Goal: Task Accomplishment & Management: Complete application form

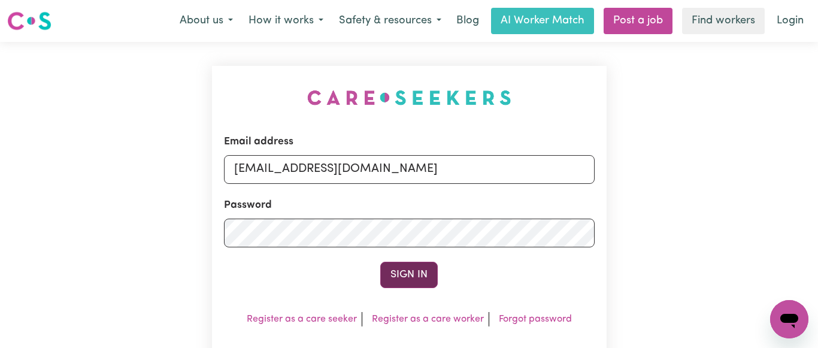
click at [402, 279] on button "Sign In" at bounding box center [408, 275] width 57 height 26
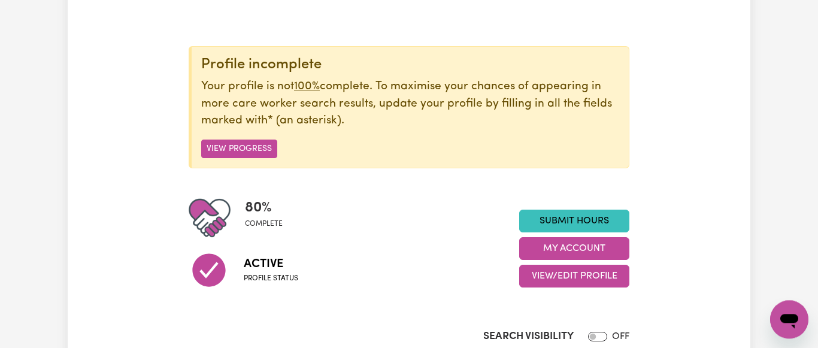
scroll to position [122, 0]
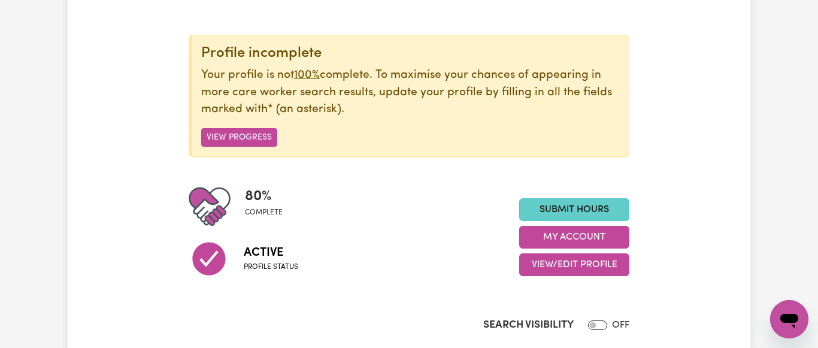
click at [564, 207] on link "Submit Hours" at bounding box center [574, 209] width 110 height 23
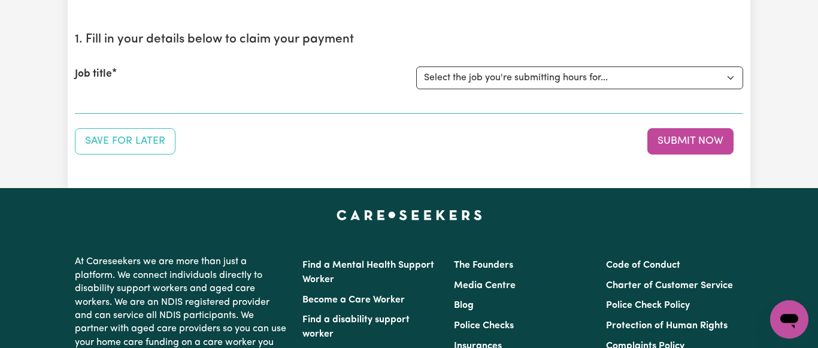
scroll to position [122, 0]
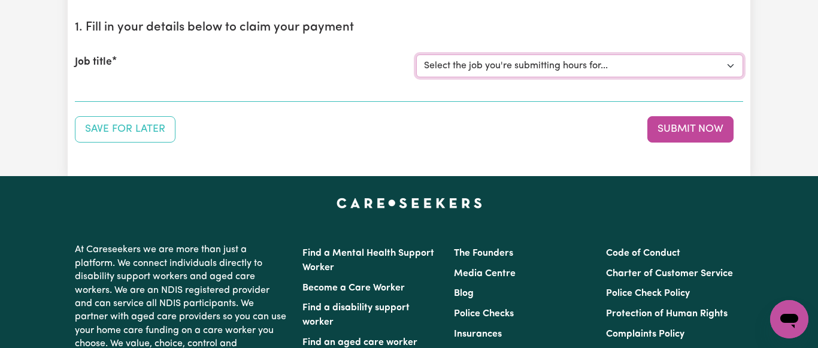
select select "7231"
click option "[[PERSON_NAME] NDIS# 430246936] Support Worker wanted for community access ever…" at bounding box center [0, 0] width 0 height 0
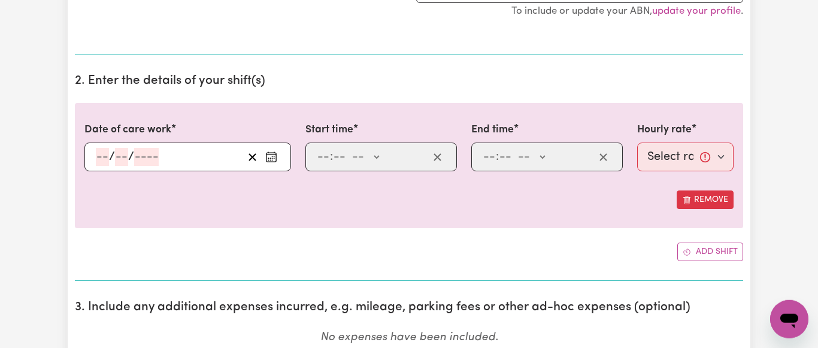
scroll to position [305, 0]
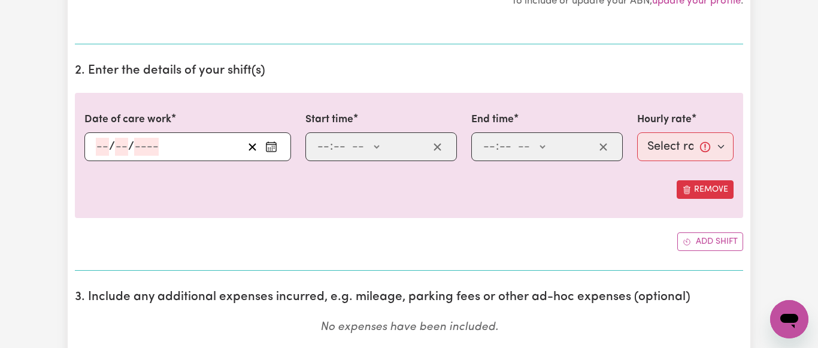
click at [274, 147] on icon "Enter the date of care work" at bounding box center [271, 147] width 12 height 12
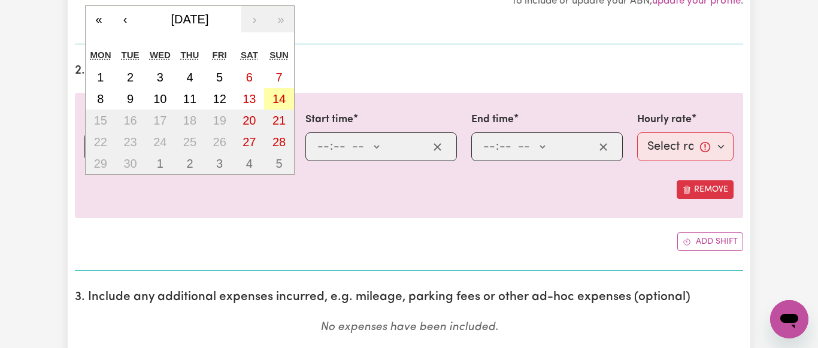
click at [276, 93] on abbr "14" at bounding box center [278, 98] width 13 height 13
type input "[DATE]"
type input "14"
type input "9"
type input "2025"
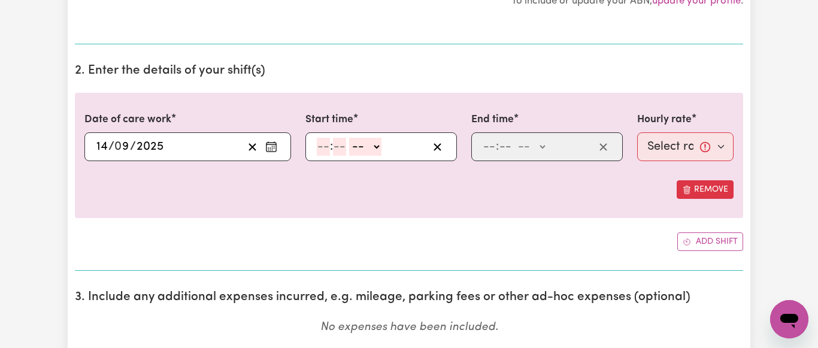
click at [321, 144] on input "number" at bounding box center [323, 147] width 13 height 18
type input "9"
type input "45"
select select "am"
click option "AM" at bounding box center [0, 0] width 0 height 0
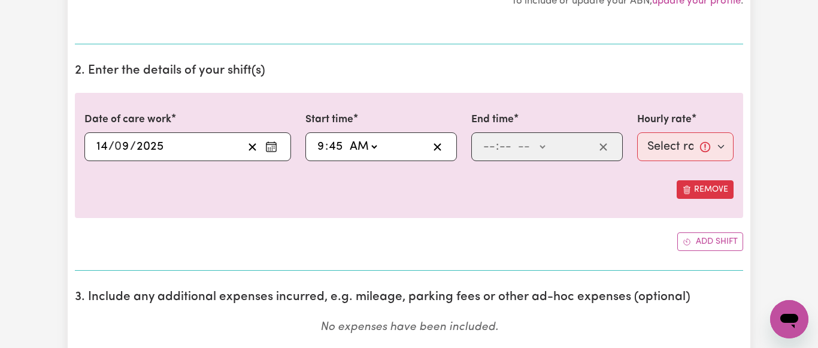
type input "09:45"
click at [481, 149] on div ": -- AM PM" at bounding box center [546, 146] width 151 height 29
click at [488, 147] on input "number" at bounding box center [488, 147] width 13 height 18
type input "2"
type input "0"
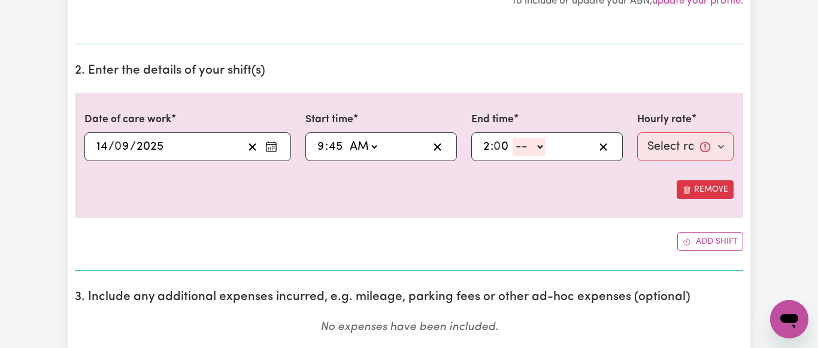
click at [512, 138] on select "-- AM PM" at bounding box center [528, 147] width 32 height 18
select select "pm"
click option "PM" at bounding box center [0, 0] width 0 height 0
type input "14:00"
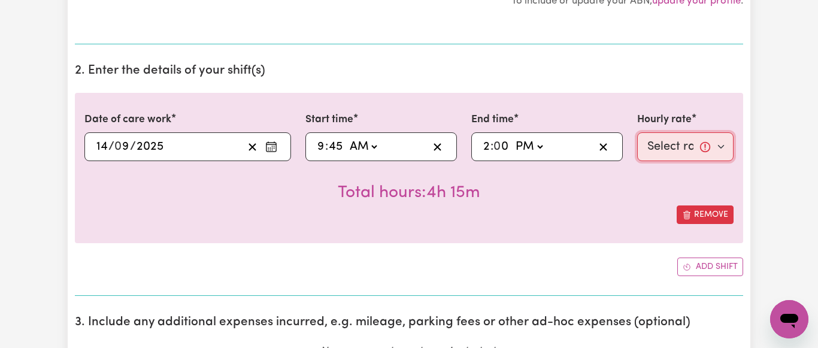
click at [637, 132] on select "Select rate... $64.81 (Weekday) $93.56 ([DATE])" at bounding box center [685, 146] width 96 height 29
select select "93.56-[DATE]"
click option "$93.56 ([DATE])" at bounding box center [0, 0] width 0 height 0
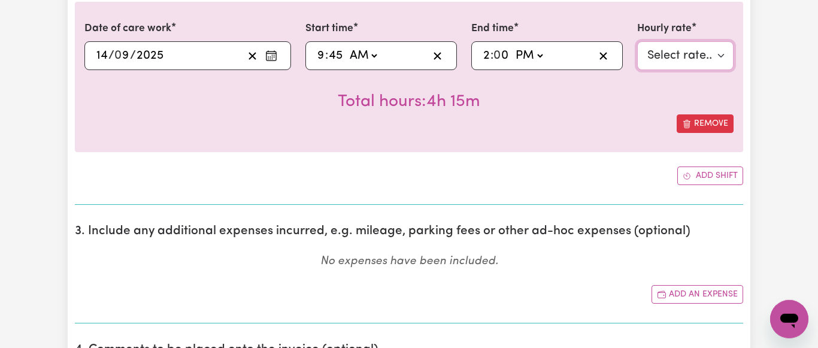
scroll to position [427, 0]
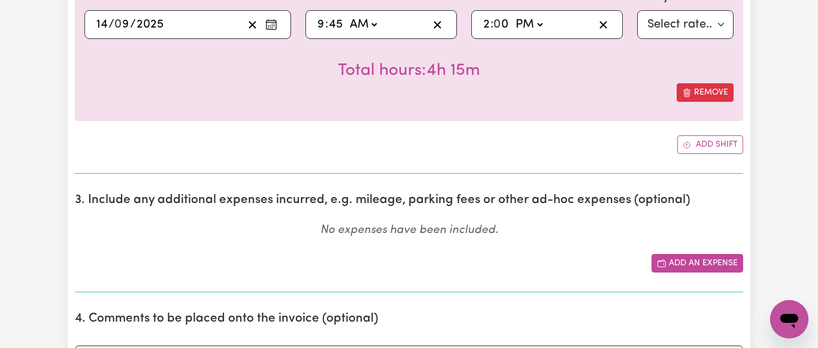
click at [705, 265] on button "Add an expense" at bounding box center [697, 263] width 92 height 19
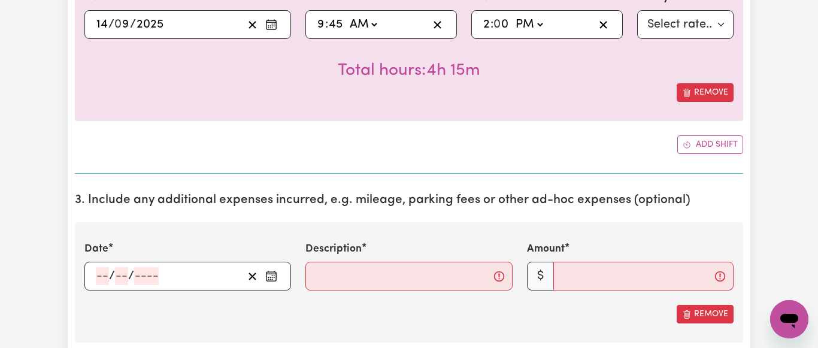
click at [279, 277] on button "Enter the date of expense" at bounding box center [271, 276] width 19 height 18
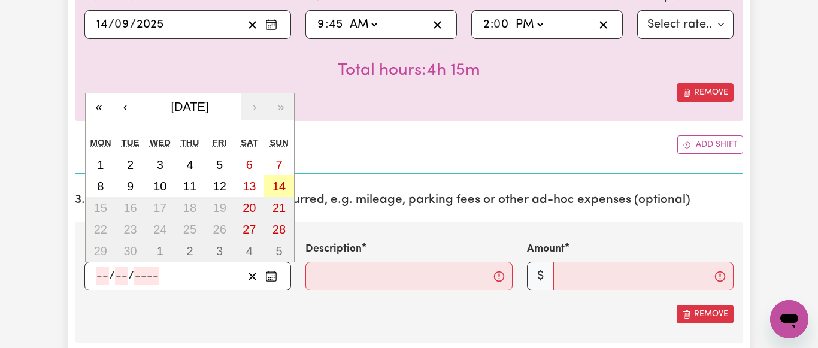
click at [273, 185] on abbr "14" at bounding box center [278, 186] width 13 height 13
type input "[DATE]"
type input "14"
type input "9"
type input "2025"
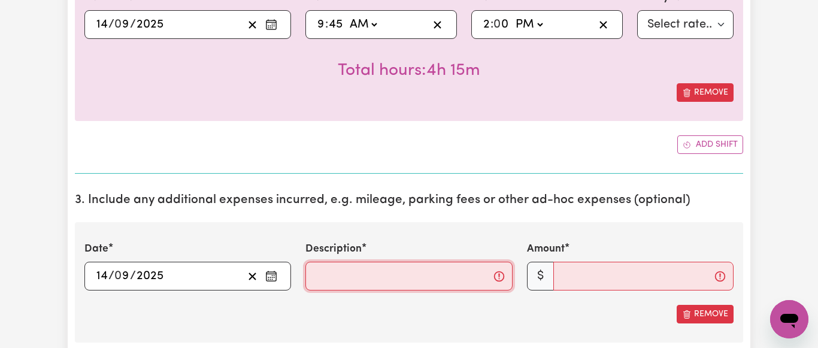
click at [347, 271] on input "Description" at bounding box center [408, 276] width 207 height 29
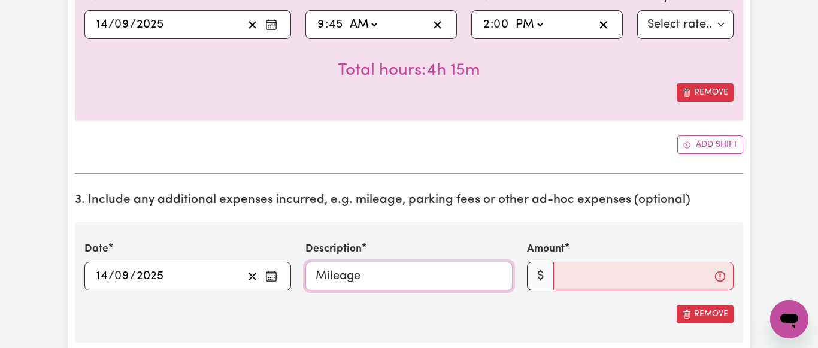
type input "Mileage"
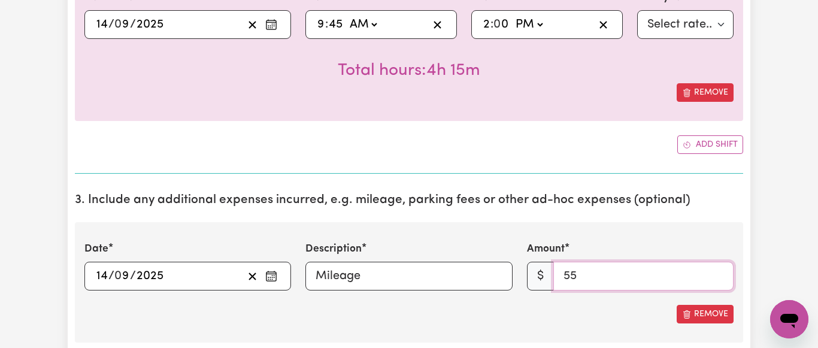
type input "55"
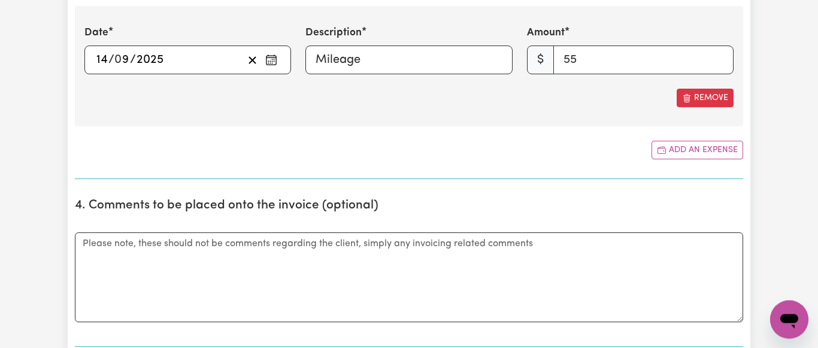
scroll to position [672, 0]
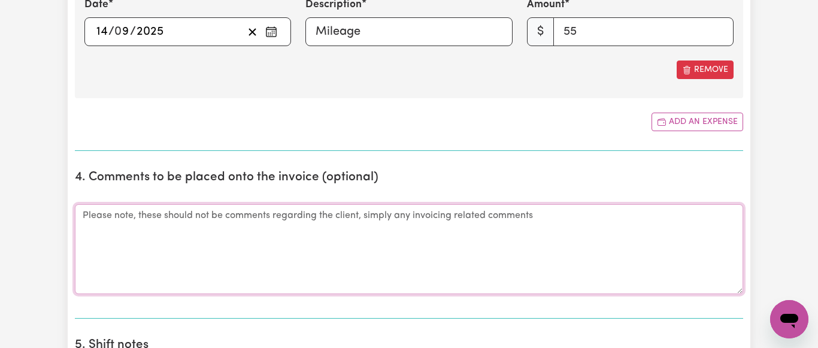
drag, startPoint x: 142, startPoint y: 221, endPoint x: 254, endPoint y: 198, distance: 114.9
click at [145, 220] on textarea "Comments" at bounding box center [409, 249] width 668 height 90
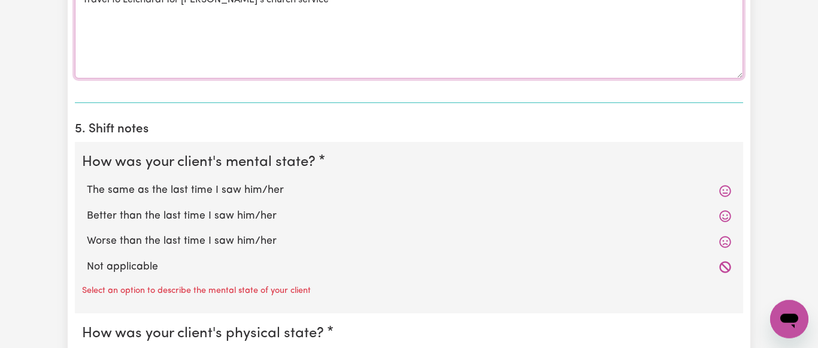
scroll to position [916, 0]
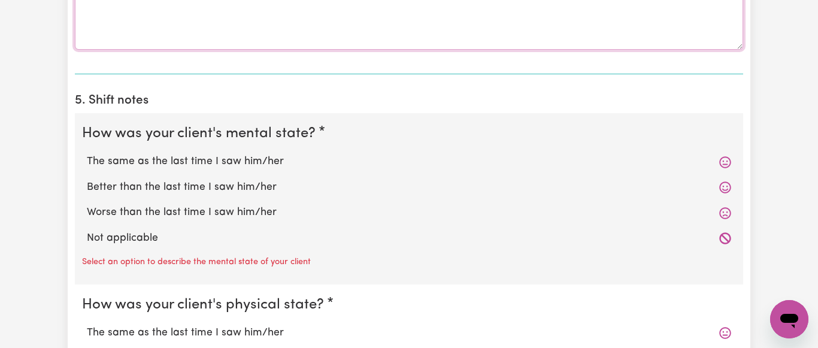
type textarea "Travel to Leichardt for [PERSON_NAME]'s church service"
click at [199, 165] on label "The same as the last time I saw him/her" at bounding box center [409, 162] width 644 height 16
click at [87, 154] on input "The same as the last time I saw him/her" at bounding box center [86, 153] width 1 height 1
radio input "true"
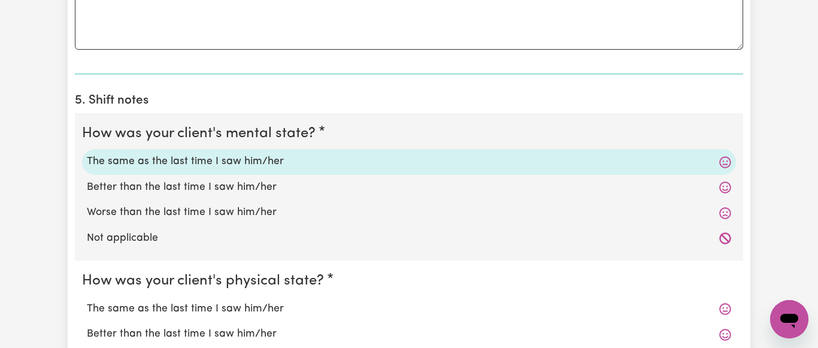
click at [247, 309] on label "The same as the last time I saw him/her" at bounding box center [409, 309] width 644 height 16
click at [87, 301] on input "The same as the last time I saw him/her" at bounding box center [86, 300] width 1 height 1
radio input "true"
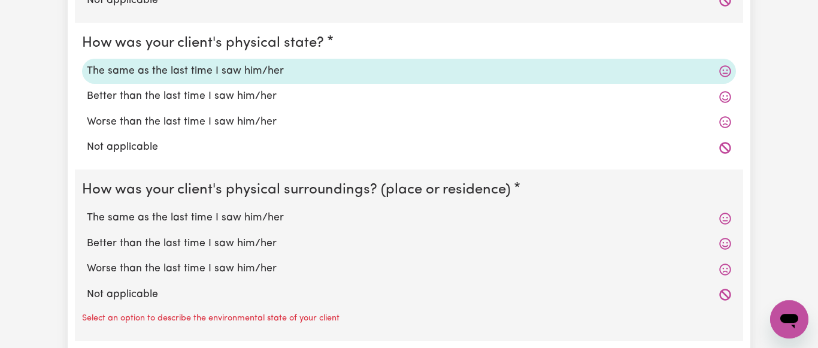
scroll to position [1160, 0]
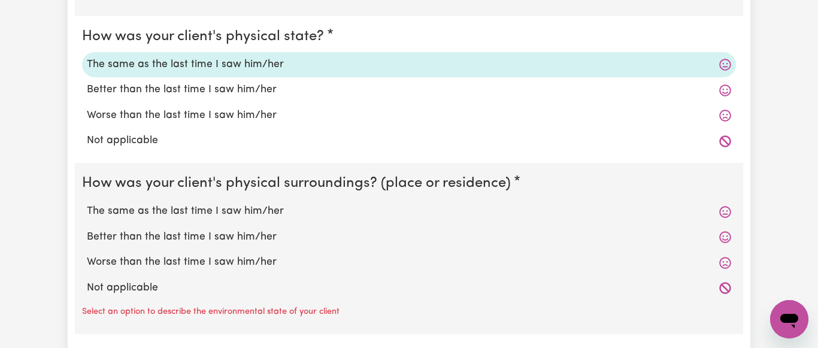
click at [218, 217] on label "The same as the last time I saw him/her" at bounding box center [409, 212] width 644 height 16
click at [87, 204] on input "The same as the last time I saw him/her" at bounding box center [86, 203] width 1 height 1
radio input "true"
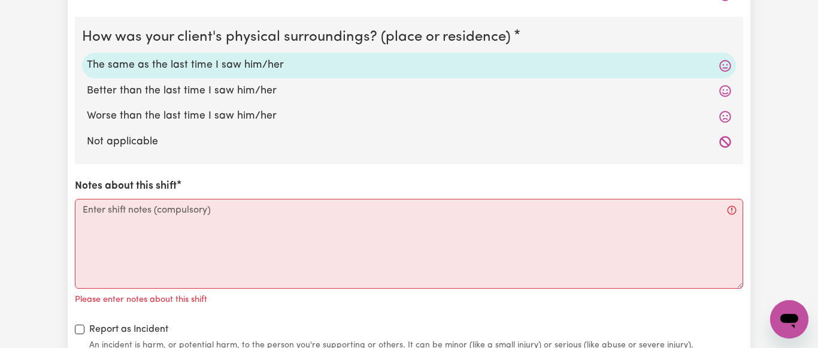
scroll to position [1404, 0]
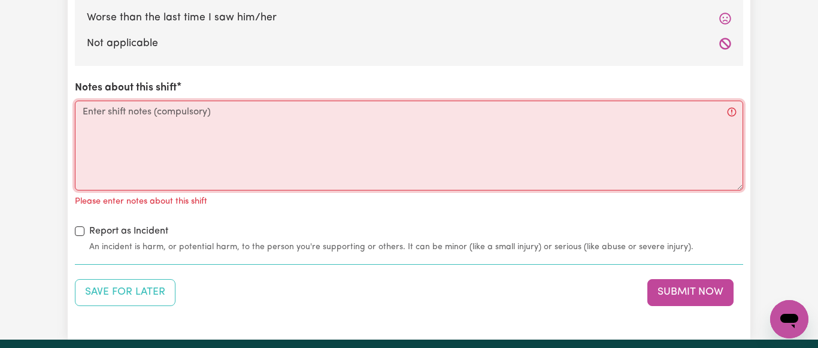
click at [102, 119] on textarea "Notes about this shift" at bounding box center [409, 146] width 668 height 90
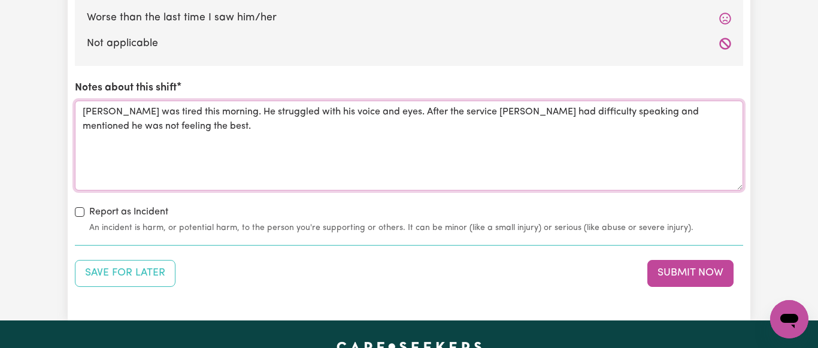
click at [489, 112] on textarea "[PERSON_NAME] was tired this morning. He struggled with his voice and eyes. Aft…" at bounding box center [409, 146] width 668 height 90
click at [460, 112] on textarea "[PERSON_NAME] was tired this morning. He struggled with his voice and eyes. Aft…" at bounding box center [409, 146] width 668 height 90
click at [527, 113] on textarea "[PERSON_NAME] was tired this morning. He struggled with his voice and eyes. Aft…" at bounding box center [409, 146] width 668 height 90
click at [527, 115] on textarea "[PERSON_NAME] was tired this morning. He struggled with his voice and eyes. Aft…" at bounding box center [409, 146] width 668 height 90
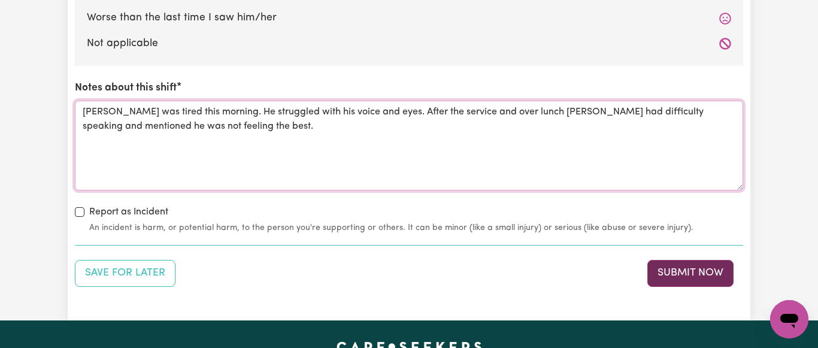
type textarea "[PERSON_NAME] was tired this morning. He struggled with his voice and eyes. Aft…"
click at [684, 272] on button "Submit Now" at bounding box center [690, 273] width 86 height 26
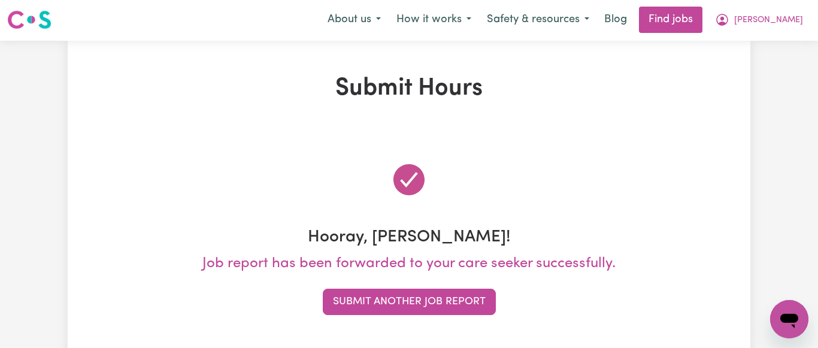
scroll to position [0, 0]
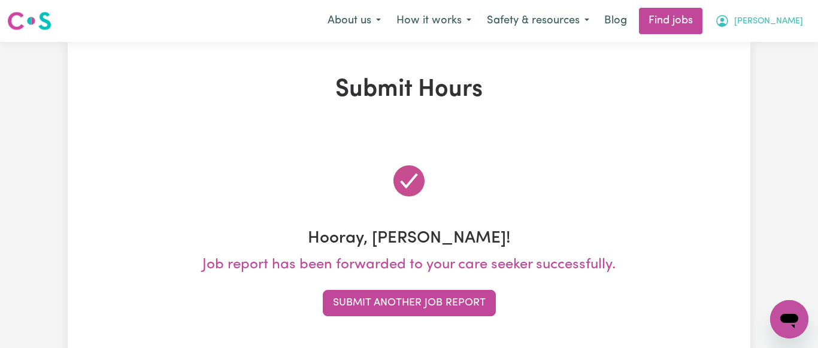
click at [792, 18] on span "[PERSON_NAME]" at bounding box center [768, 21] width 69 height 13
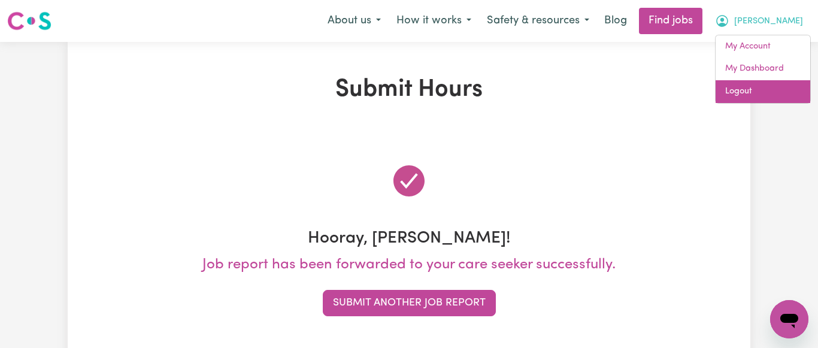
click at [741, 88] on link "Logout" at bounding box center [762, 91] width 95 height 23
